Goal: Task Accomplishment & Management: Use online tool/utility

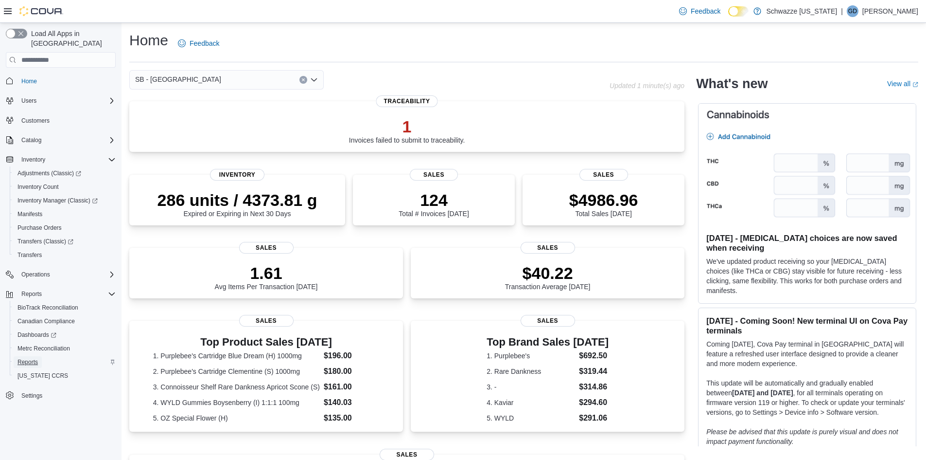
click at [35, 358] on span "Reports" at bounding box center [28, 362] width 20 height 8
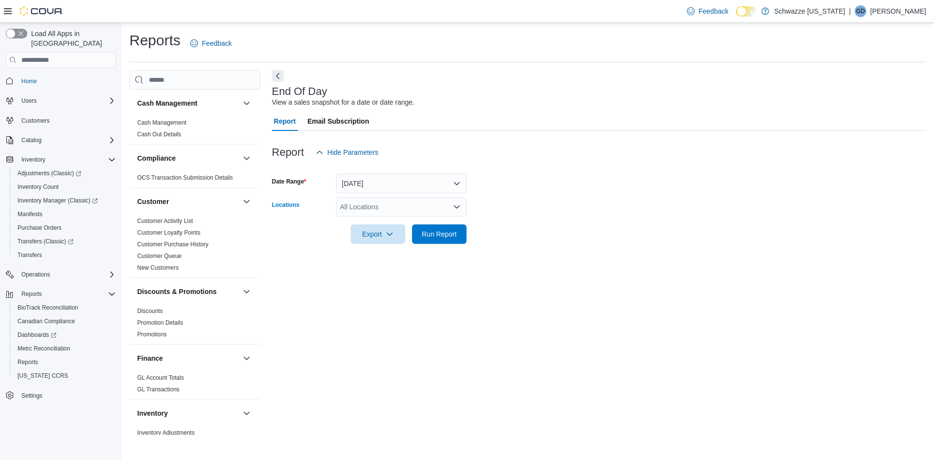
click at [396, 201] on div "All Locations" at bounding box center [401, 206] width 130 height 19
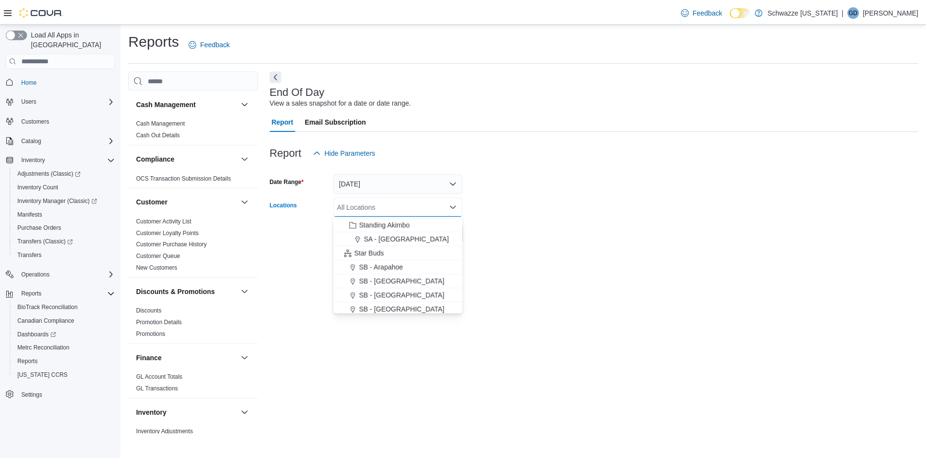
scroll to position [146, 0]
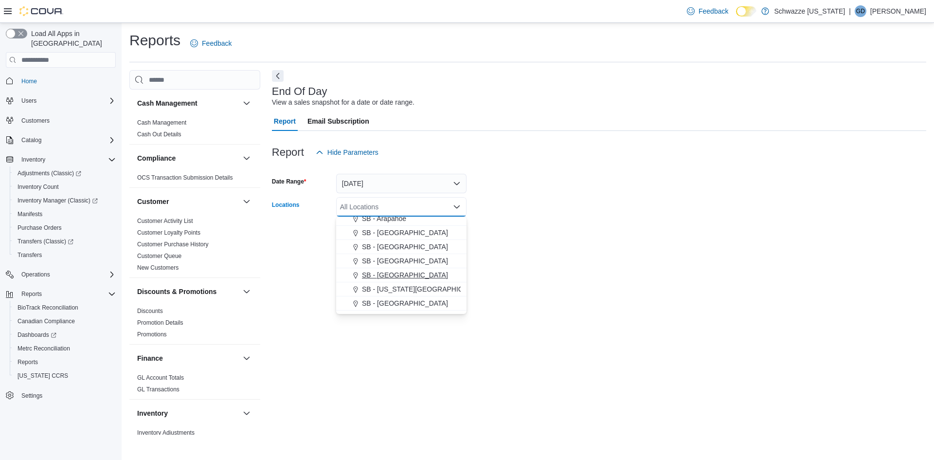
click at [382, 268] on button "SB - [GEOGRAPHIC_DATA]" at bounding box center [401, 275] width 130 height 14
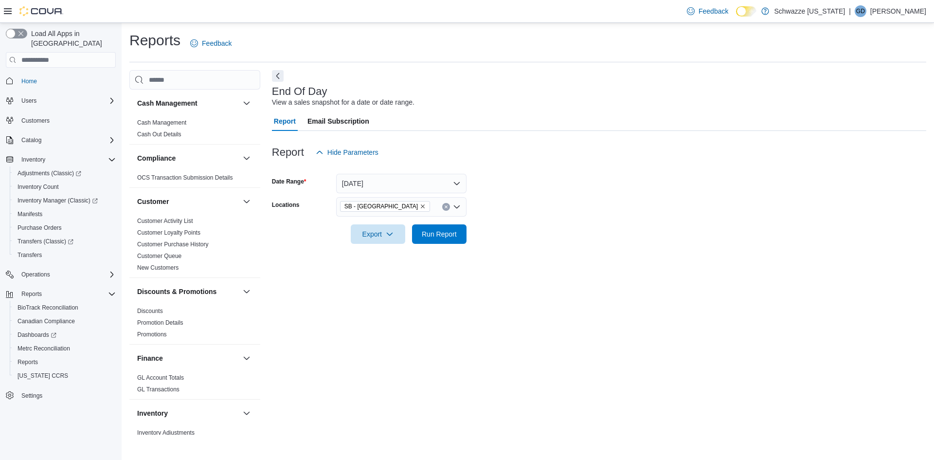
click at [632, 239] on form "Date Range [DATE] Locations SB - [GEOGRAPHIC_DATA] Export Run Report" at bounding box center [599, 203] width 654 height 82
click at [462, 232] on button "Run Report" at bounding box center [439, 233] width 54 height 19
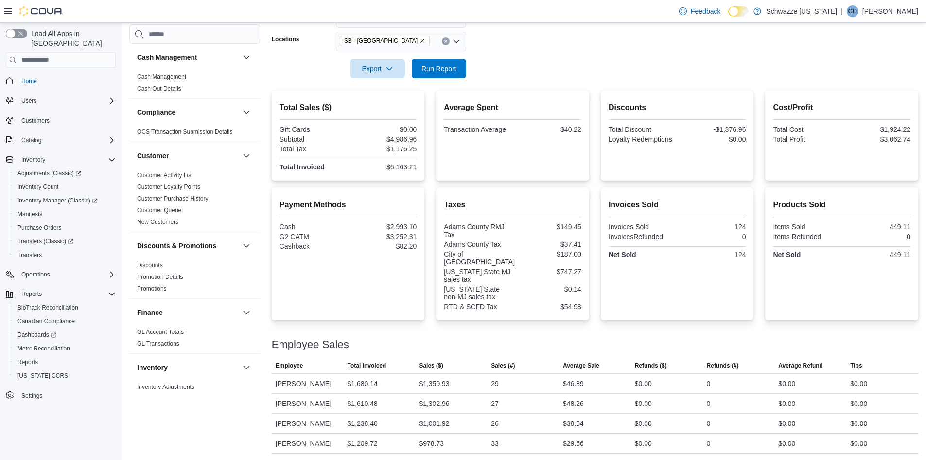
scroll to position [179, 0]
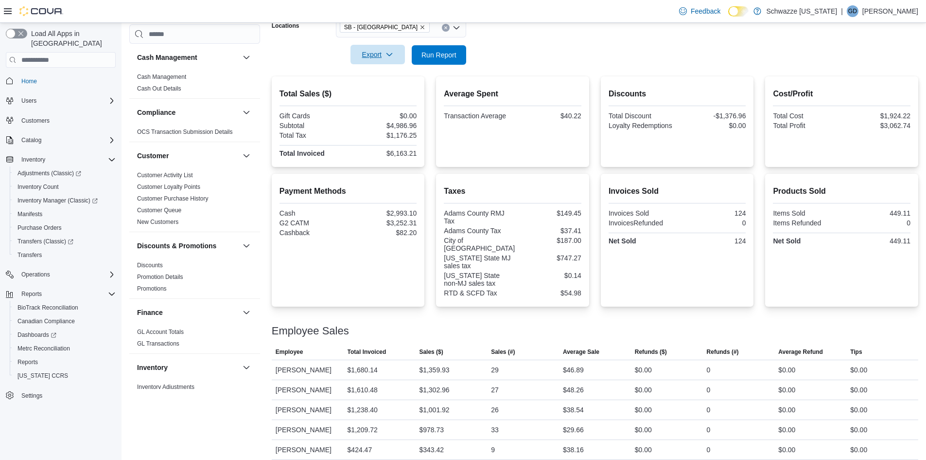
click at [378, 54] on span "Export" at bounding box center [377, 54] width 43 height 19
click at [381, 93] on span "Export to Pdf" at bounding box center [379, 94] width 44 height 8
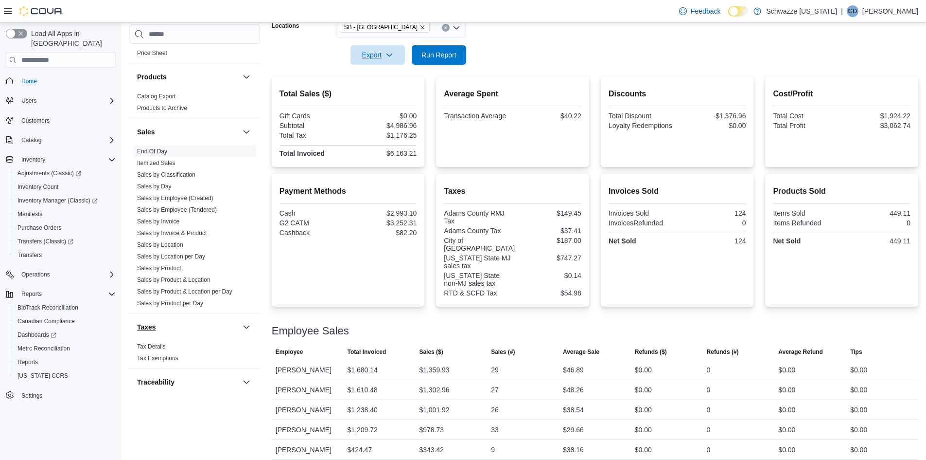
scroll to position [632, 0]
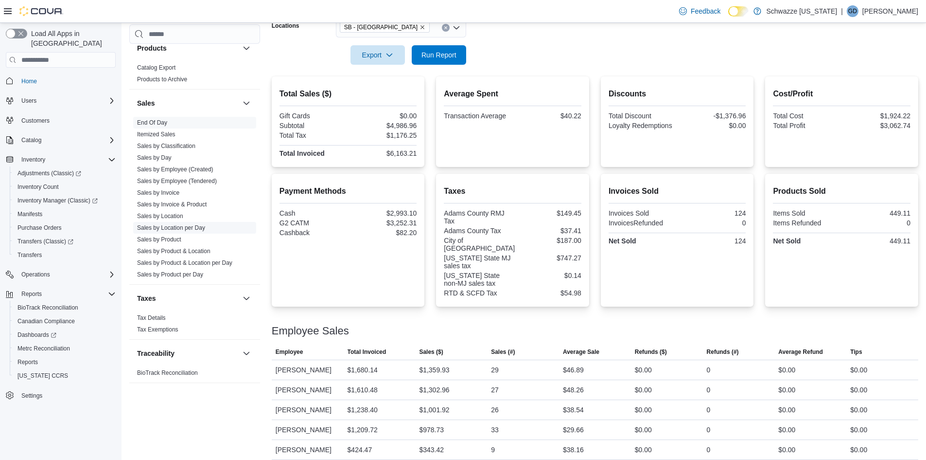
click at [178, 228] on link "Sales by Location per Day" at bounding box center [171, 227] width 68 height 7
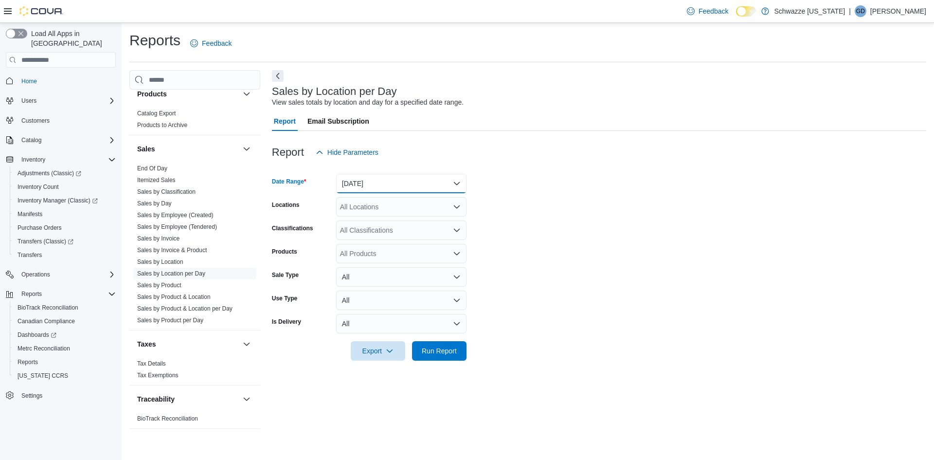
click at [383, 184] on button "[DATE]" at bounding box center [401, 183] width 130 height 19
click at [387, 214] on button "[DATE]" at bounding box center [401, 222] width 130 height 19
click at [401, 206] on div "All Locations" at bounding box center [401, 206] width 130 height 19
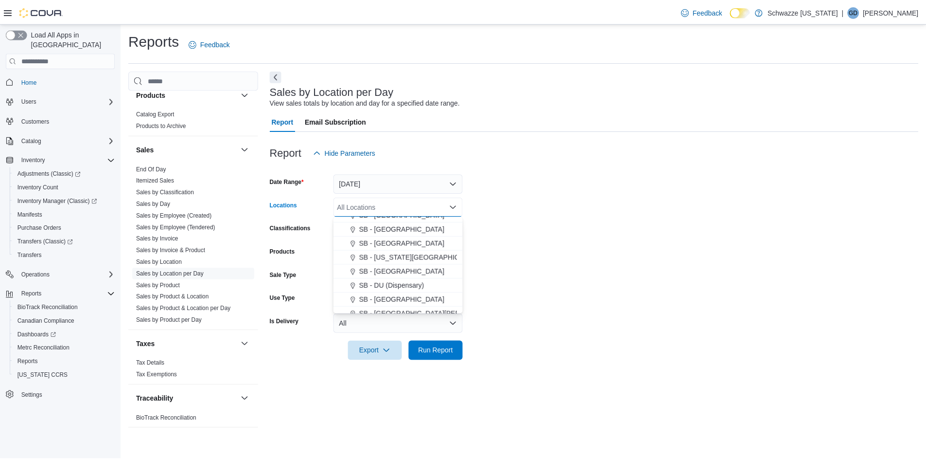
scroll to position [195, 0]
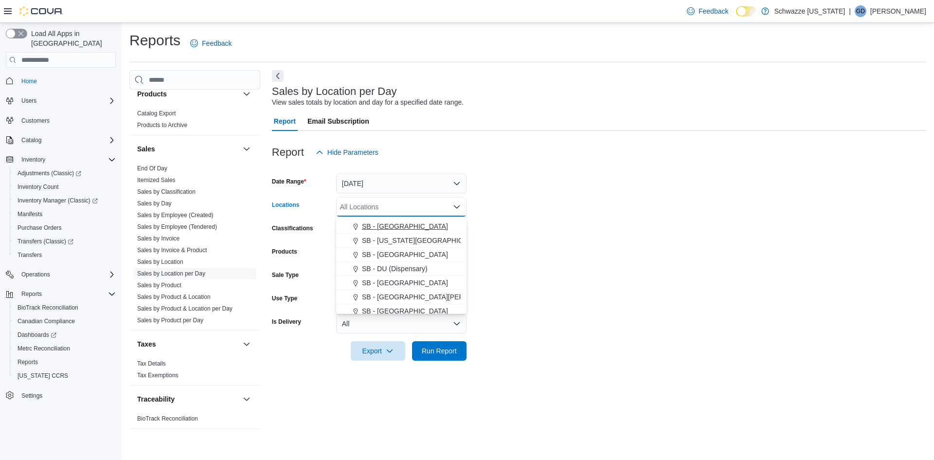
click at [395, 220] on button "SB - [GEOGRAPHIC_DATA]" at bounding box center [401, 226] width 130 height 14
drag, startPoint x: 649, startPoint y: 225, endPoint x: 618, endPoint y: 234, distance: 32.5
click at [643, 224] on form "Date Range [DATE] Locations [GEOGRAPHIC_DATA] - [GEOGRAPHIC_DATA] Combo box. Se…" at bounding box center [599, 261] width 654 height 198
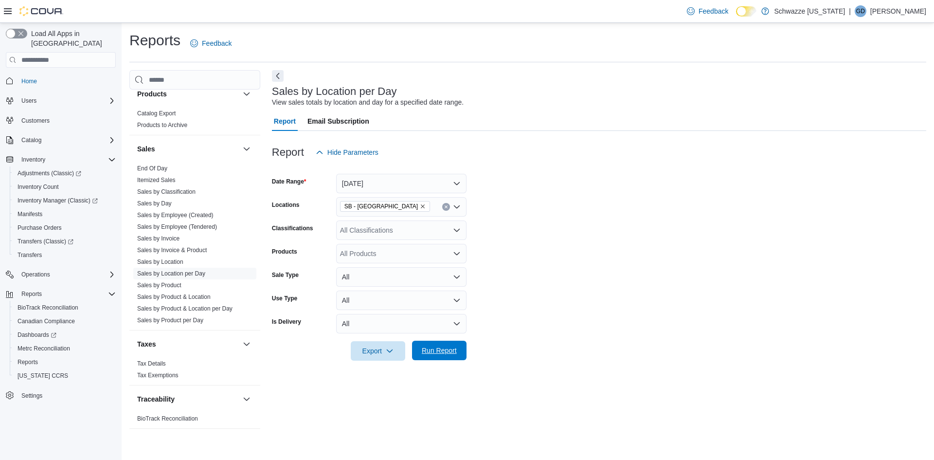
drag, startPoint x: 453, startPoint y: 354, endPoint x: 441, endPoint y: 353, distance: 12.2
click at [452, 354] on span "Run Report" at bounding box center [439, 350] width 35 height 10
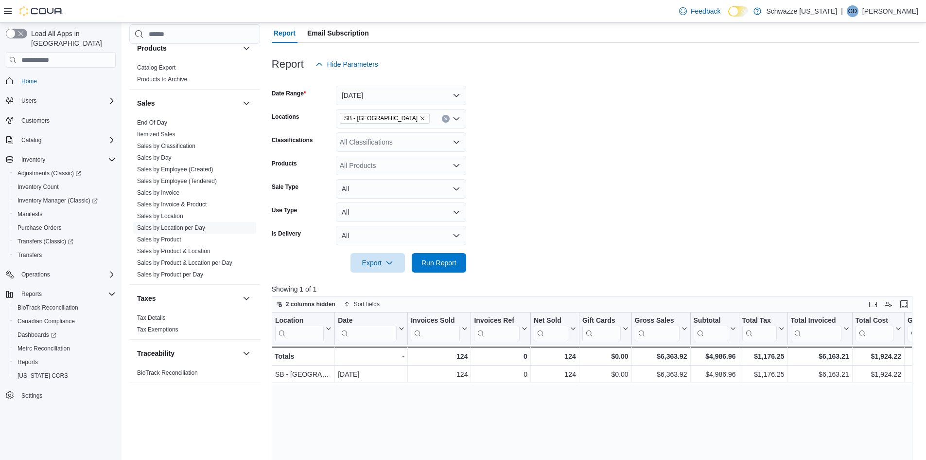
scroll to position [97, 0]
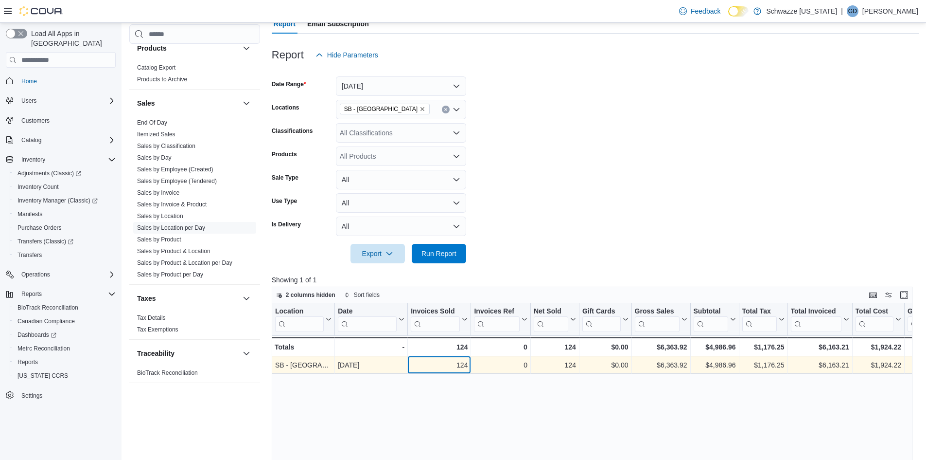
click at [429, 358] on div "124 - Invoices Sold, column 3, row 1" at bounding box center [439, 365] width 63 height 18
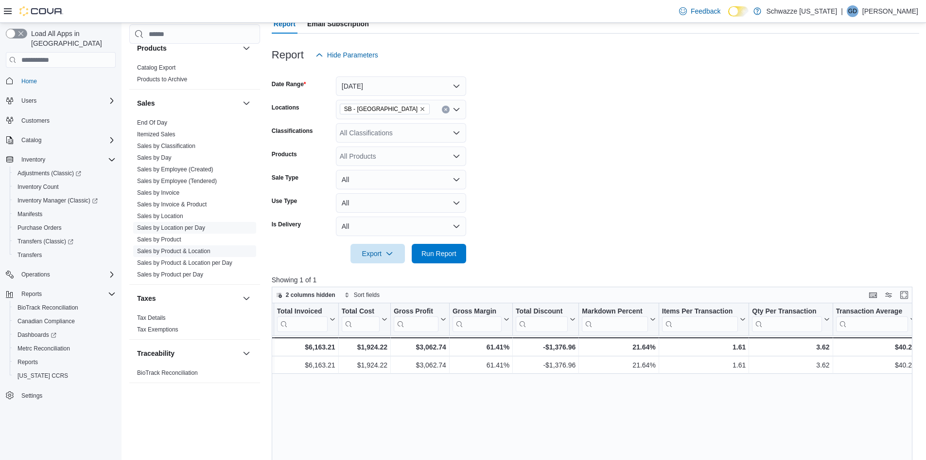
scroll to position [0, 566]
